Goal: Task Accomplishment & Management: Use online tool/utility

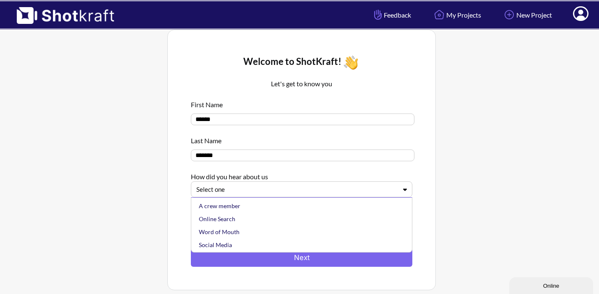
click at [265, 189] on div at bounding box center [296, 190] width 200 height 10
click at [252, 219] on div "Online Search" at bounding box center [303, 219] width 213 height 13
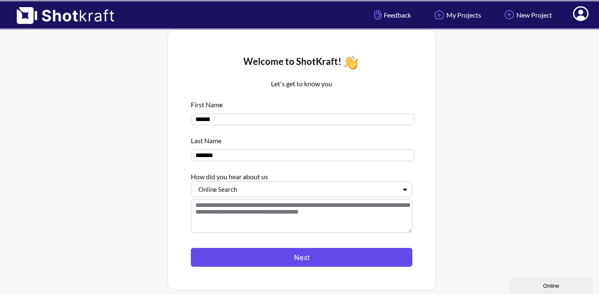
click at [258, 257] on button "Next" at bounding box center [301, 257] width 221 height 19
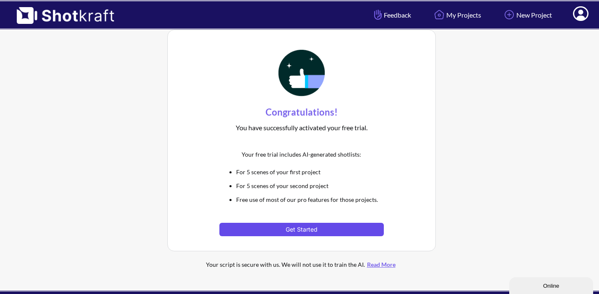
click at [266, 228] on button "Get Started" at bounding box center [301, 229] width 164 height 13
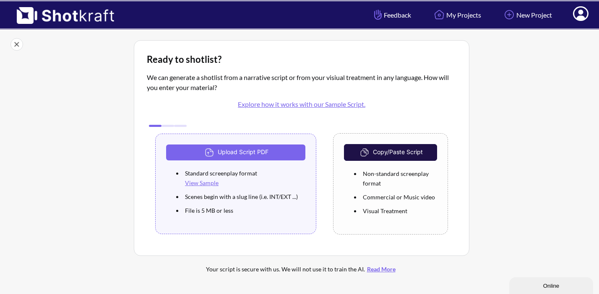
click at [206, 186] on link "View Sample" at bounding box center [202, 182] width 34 height 7
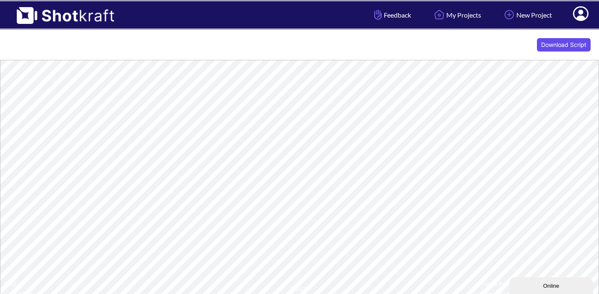
click at [547, 45] on button "Download Script" at bounding box center [564, 44] width 54 height 13
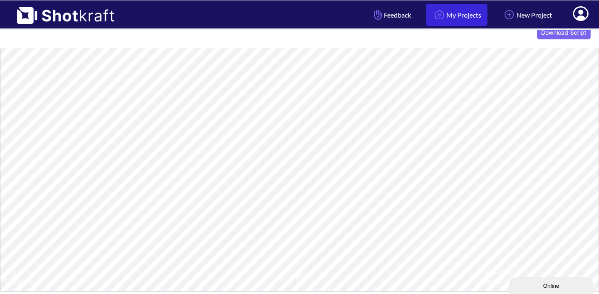
click at [457, 14] on link "My Projects" at bounding box center [457, 15] width 62 height 22
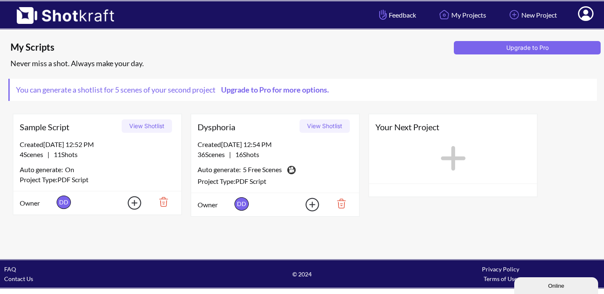
click at [319, 127] on button "View Shotlist" at bounding box center [324, 125] width 50 height 13
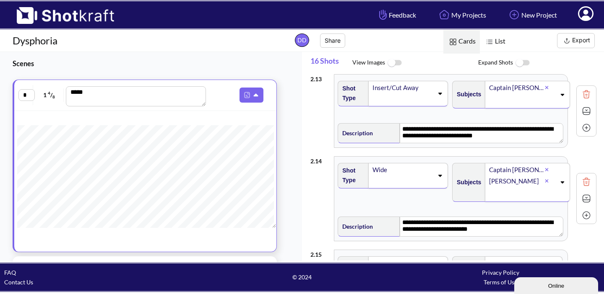
scroll to position [1009, 0]
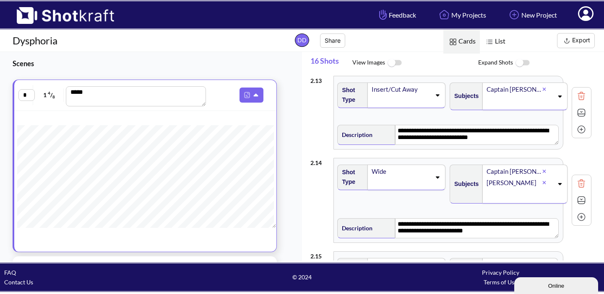
click at [522, 64] on img at bounding box center [522, 63] width 19 height 18
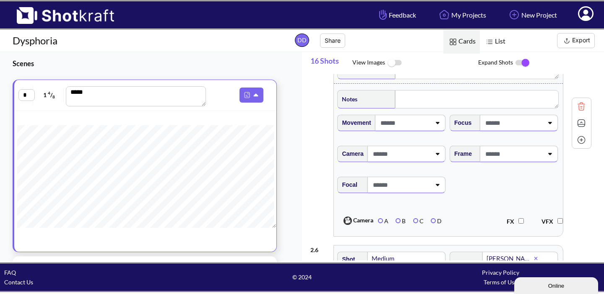
click at [522, 64] on img at bounding box center [522, 63] width 19 height 18
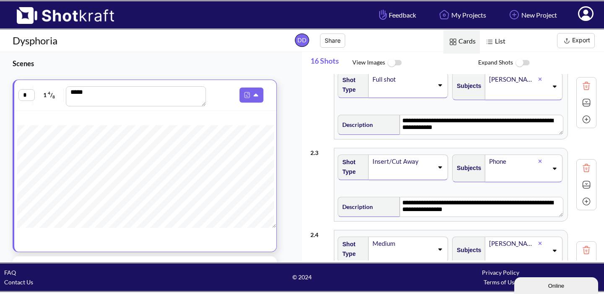
scroll to position [0, 0]
